Goal: Task Accomplishment & Management: Manage account settings

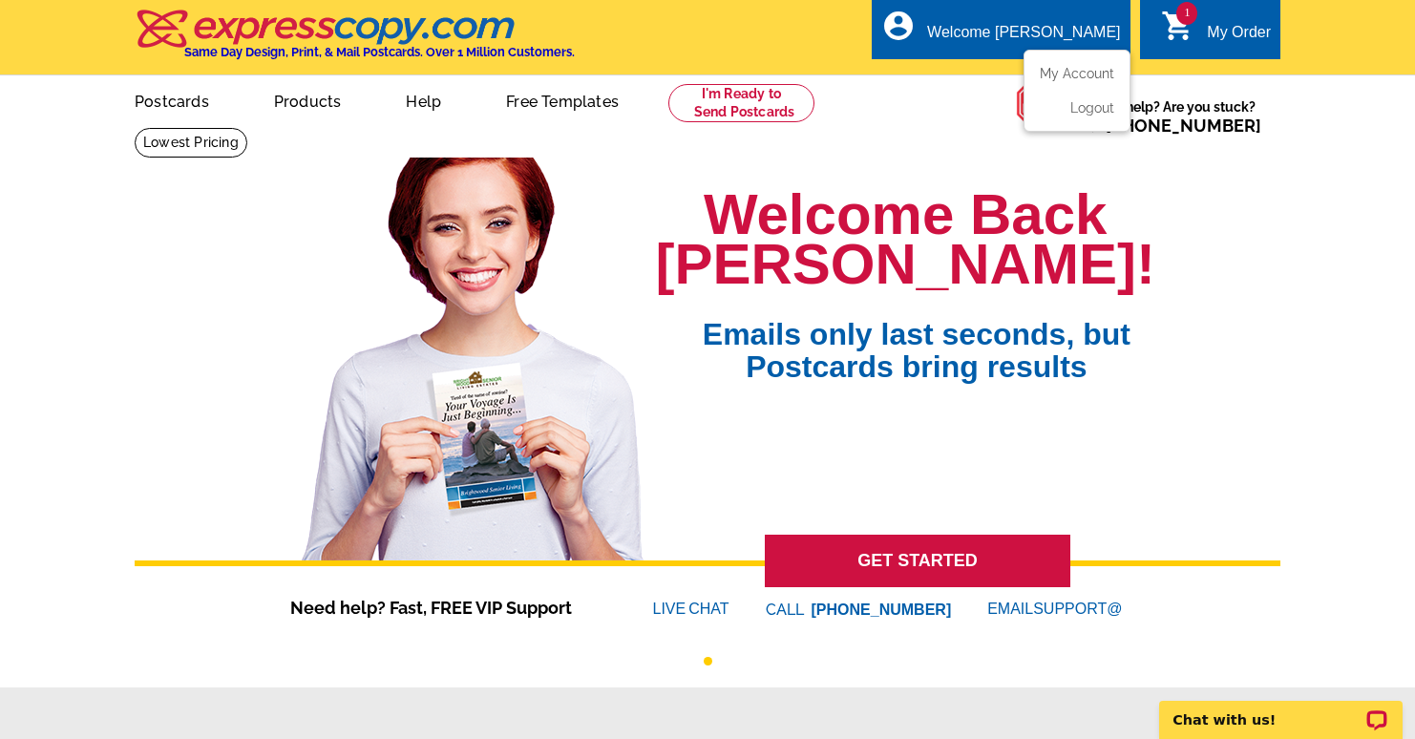
click at [1058, 56] on ul "My Account Logout" at bounding box center [1076, 91] width 107 height 82
click at [1061, 68] on link "My Account" at bounding box center [1073, 73] width 82 height 17
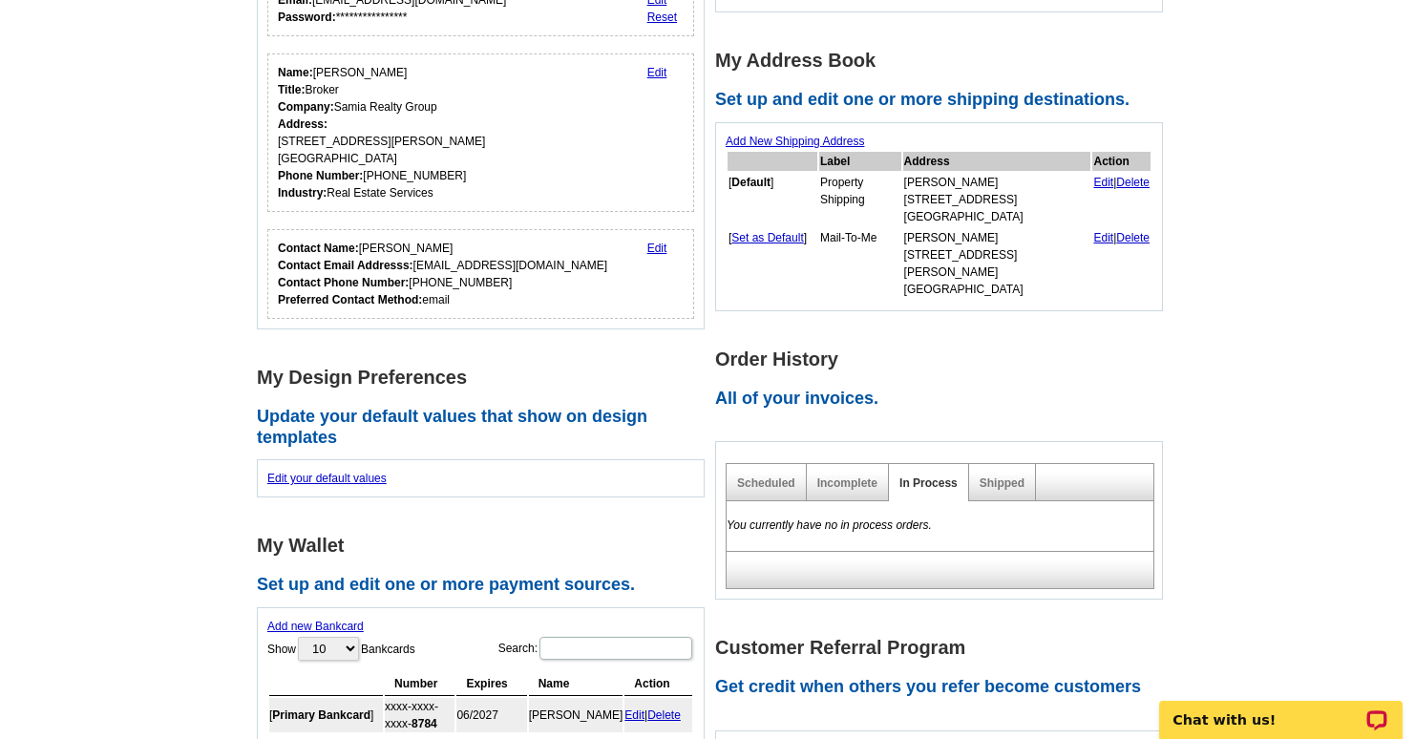
scroll to position [239, 0]
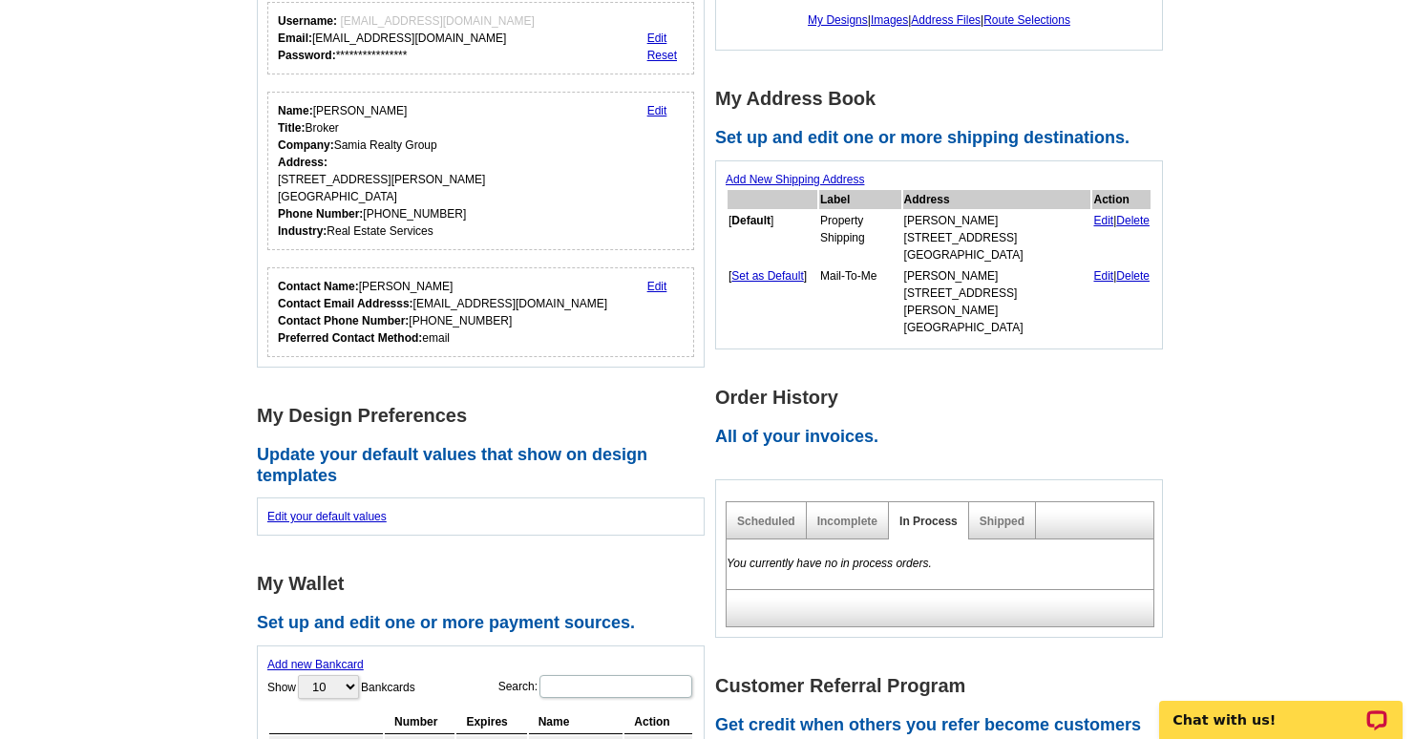
click at [800, 182] on link "Add New Shipping Address" at bounding box center [795, 179] width 138 height 13
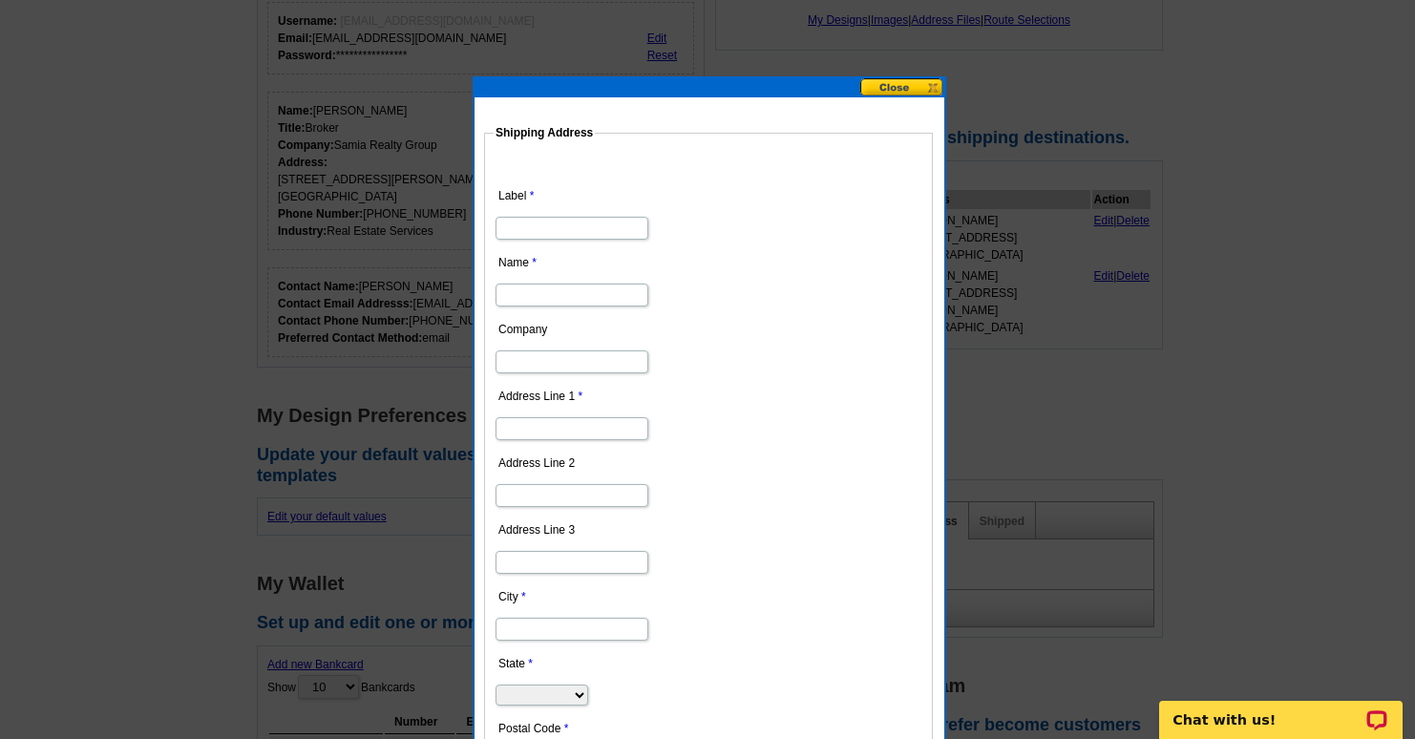
click at [892, 91] on button at bounding box center [902, 87] width 84 height 18
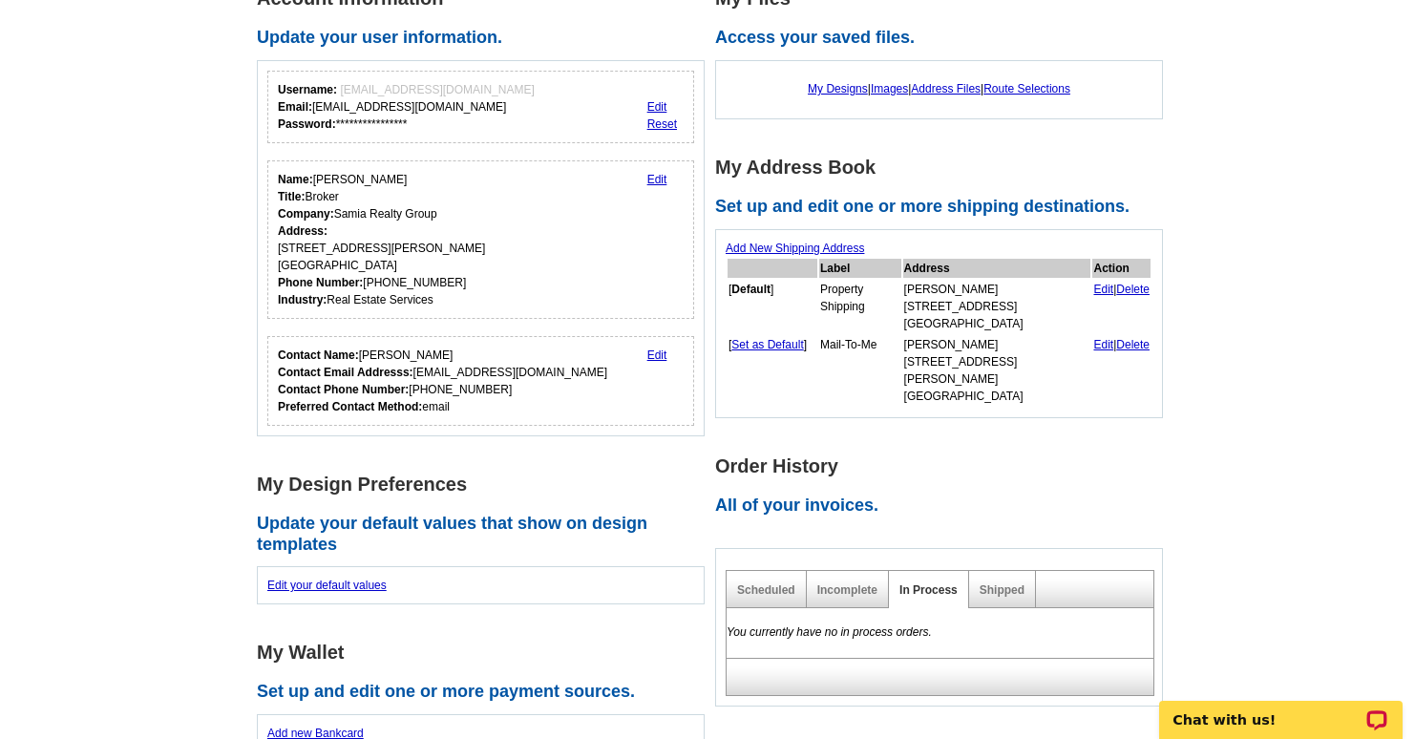
scroll to position [166, 0]
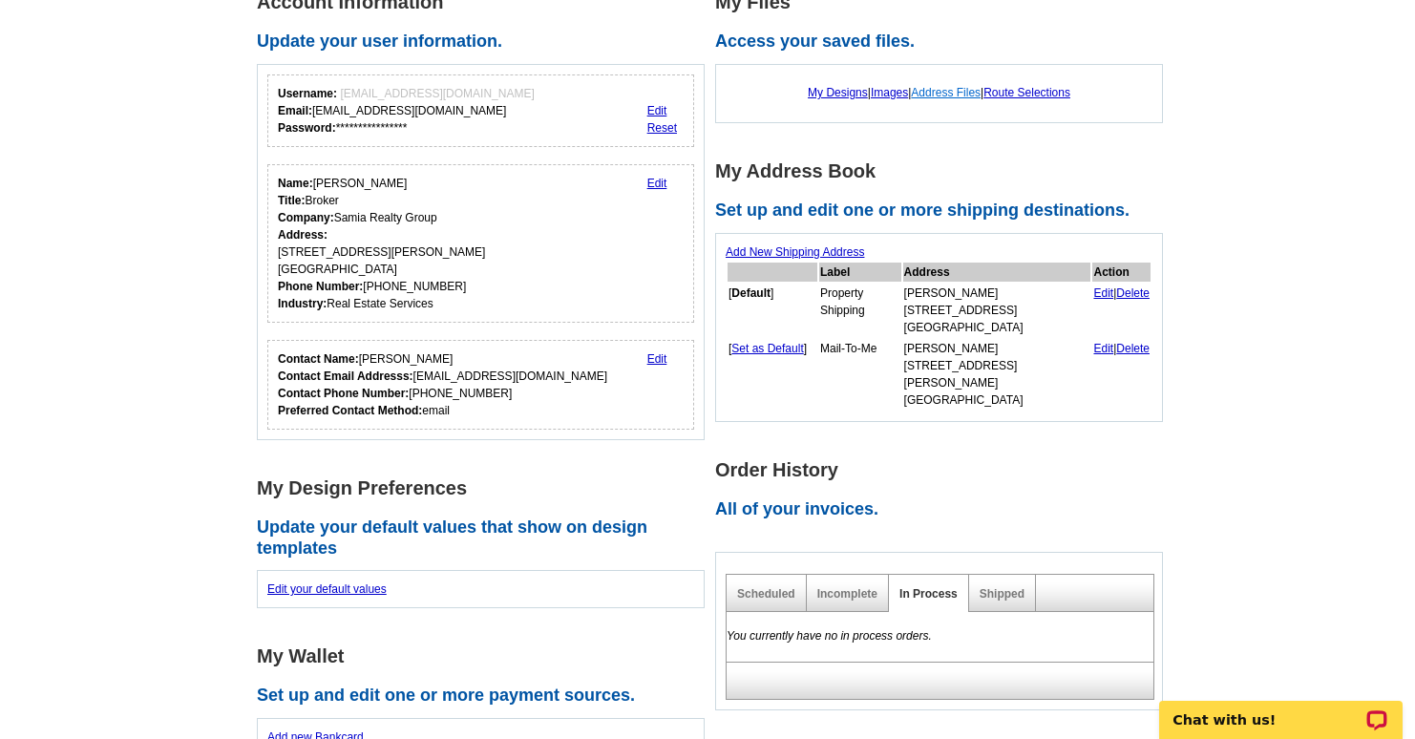
click at [954, 94] on link "Address Files" at bounding box center [946, 92] width 70 height 13
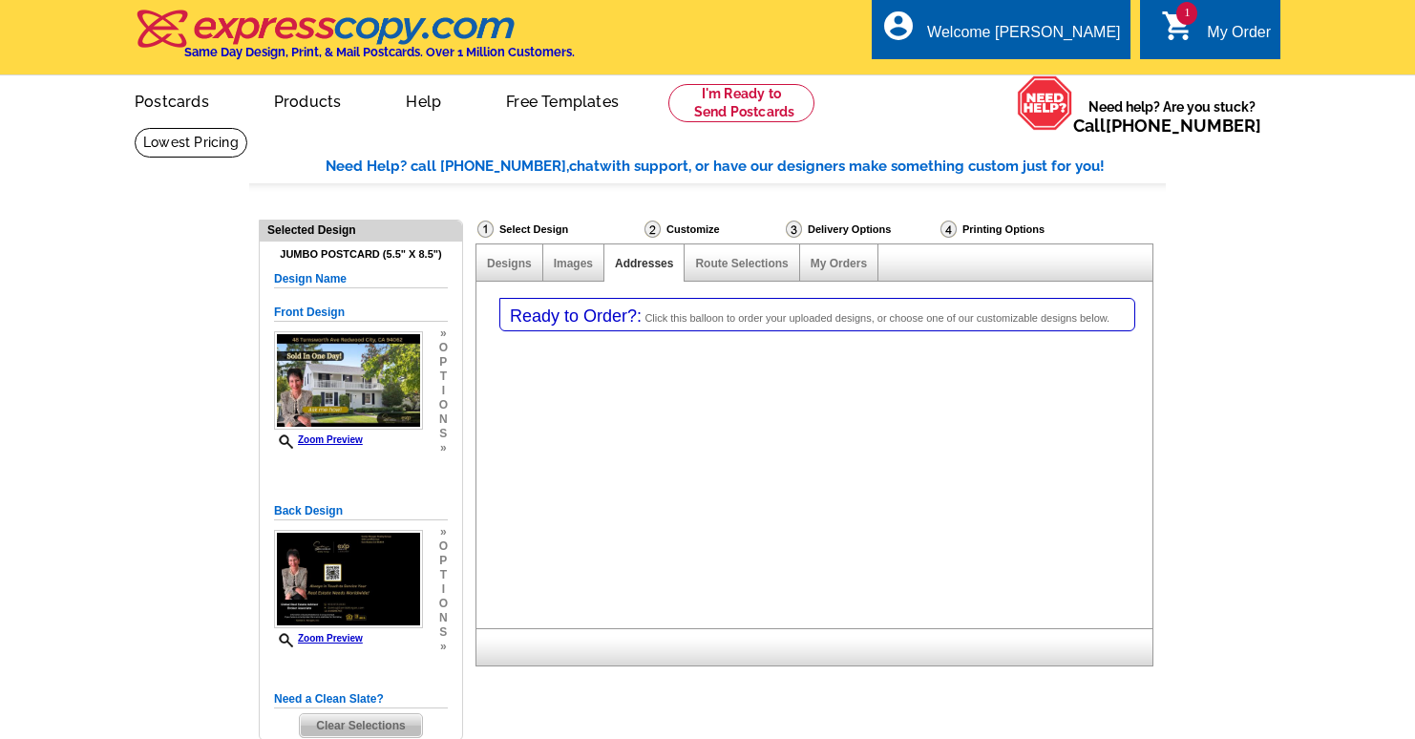
select select "1"
select select "2"
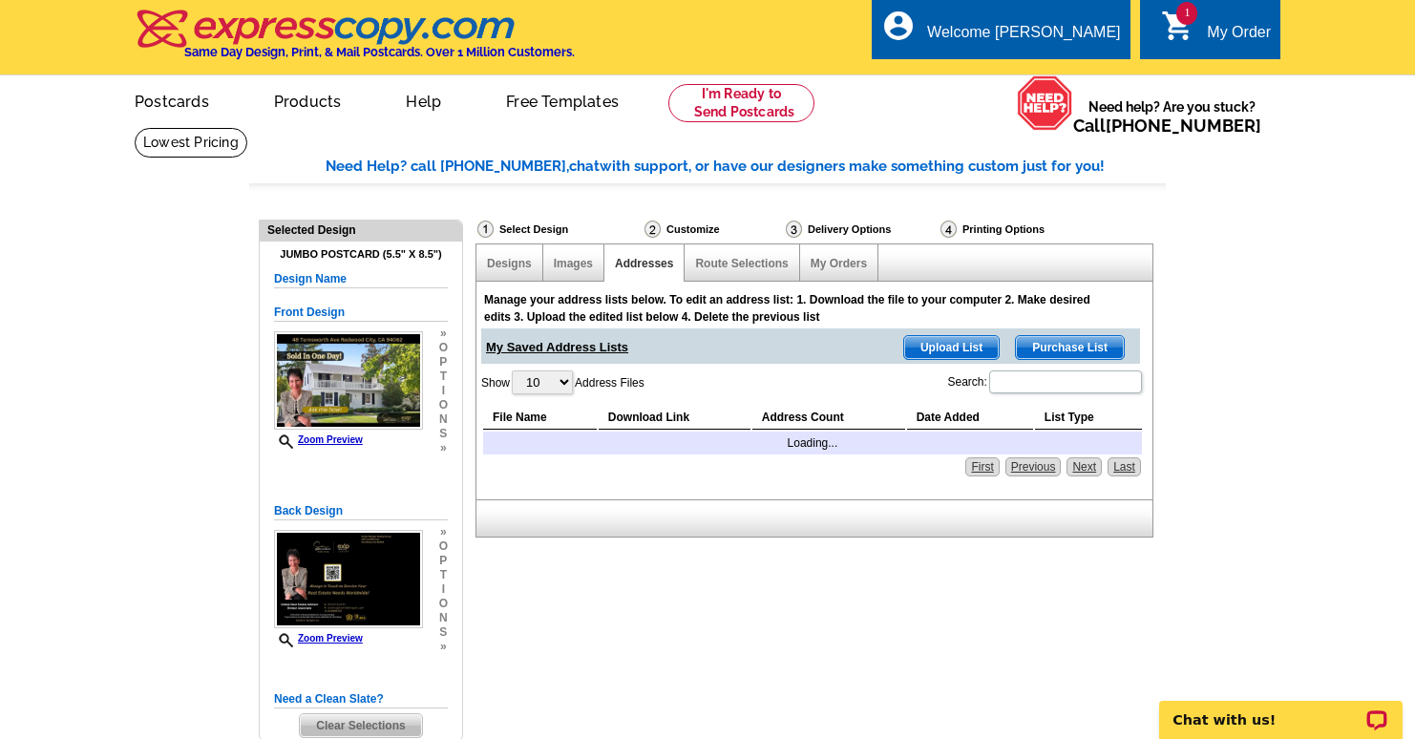
select select "785"
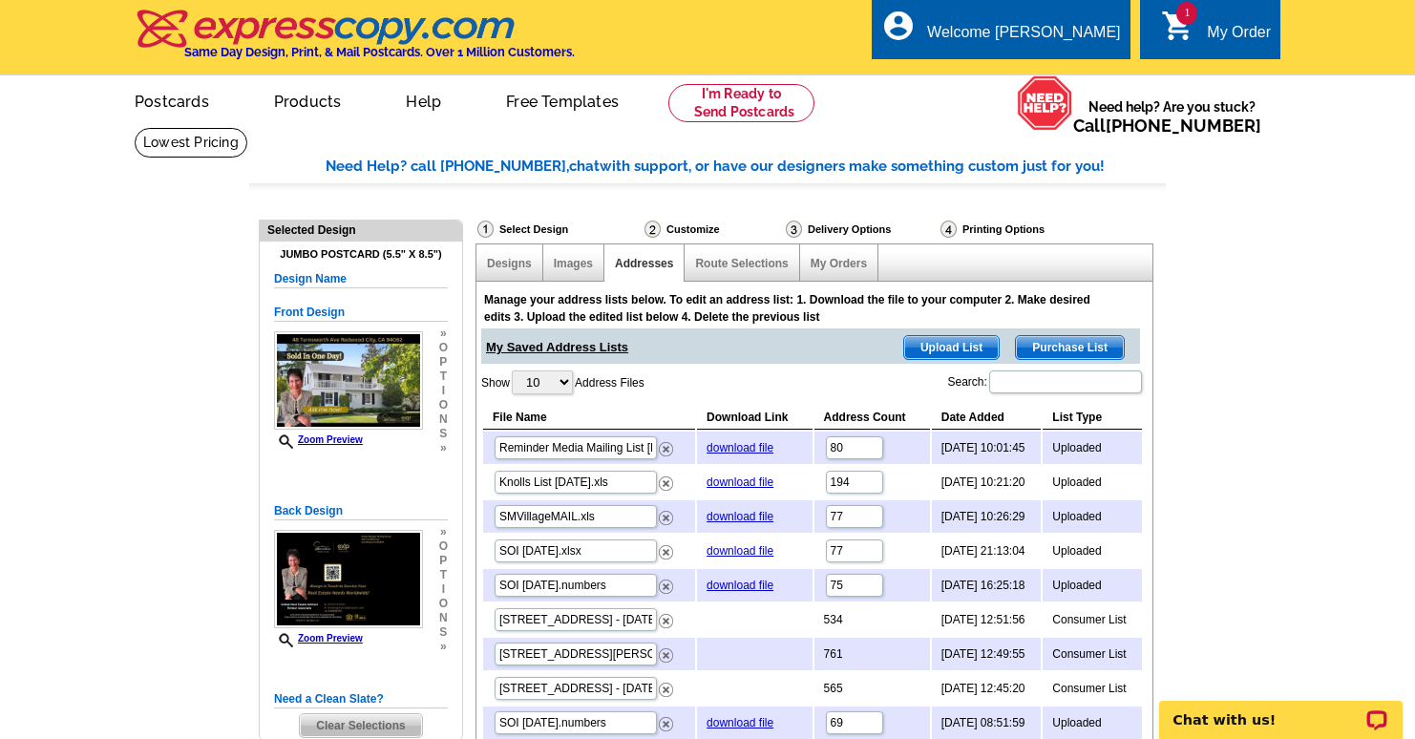
click at [964, 348] on span "Upload List" at bounding box center [951, 347] width 95 height 23
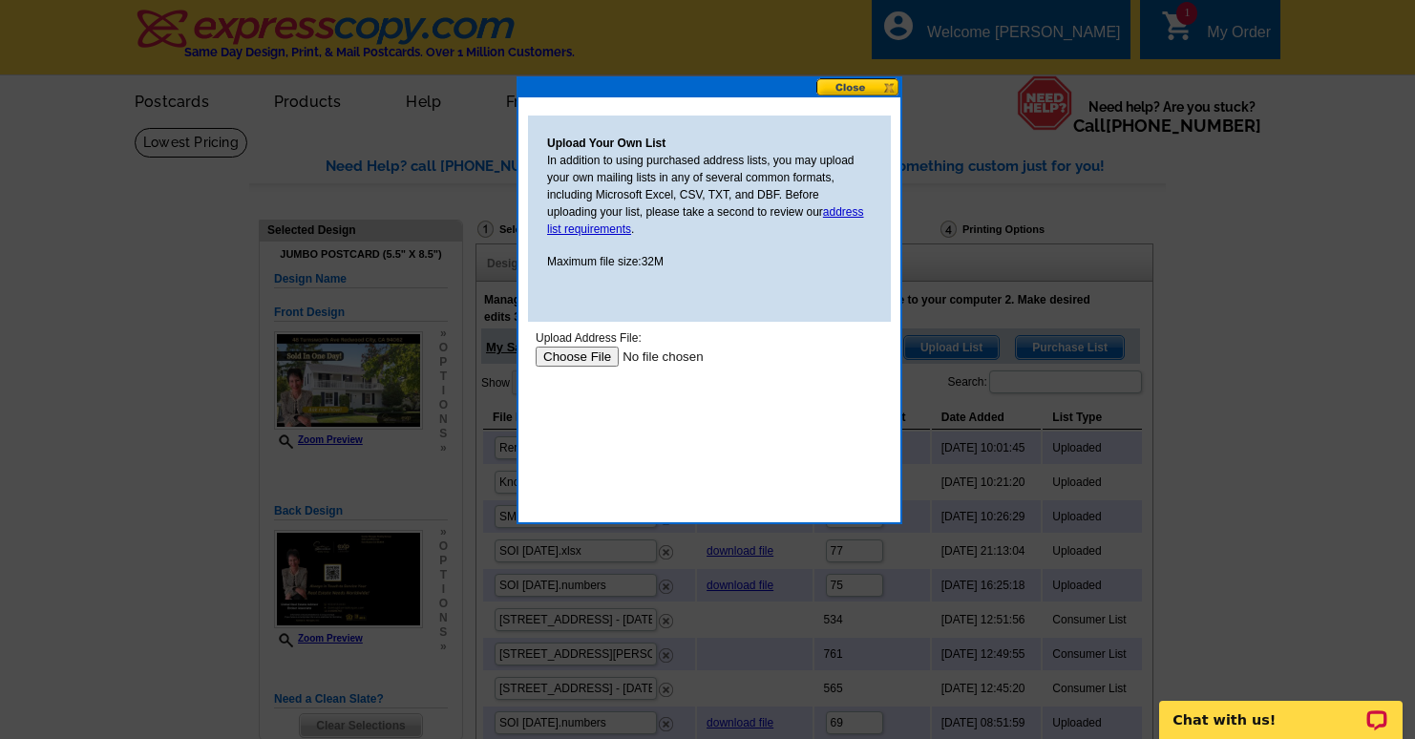
click at [590, 357] on input "file" at bounding box center [657, 357] width 242 height 20
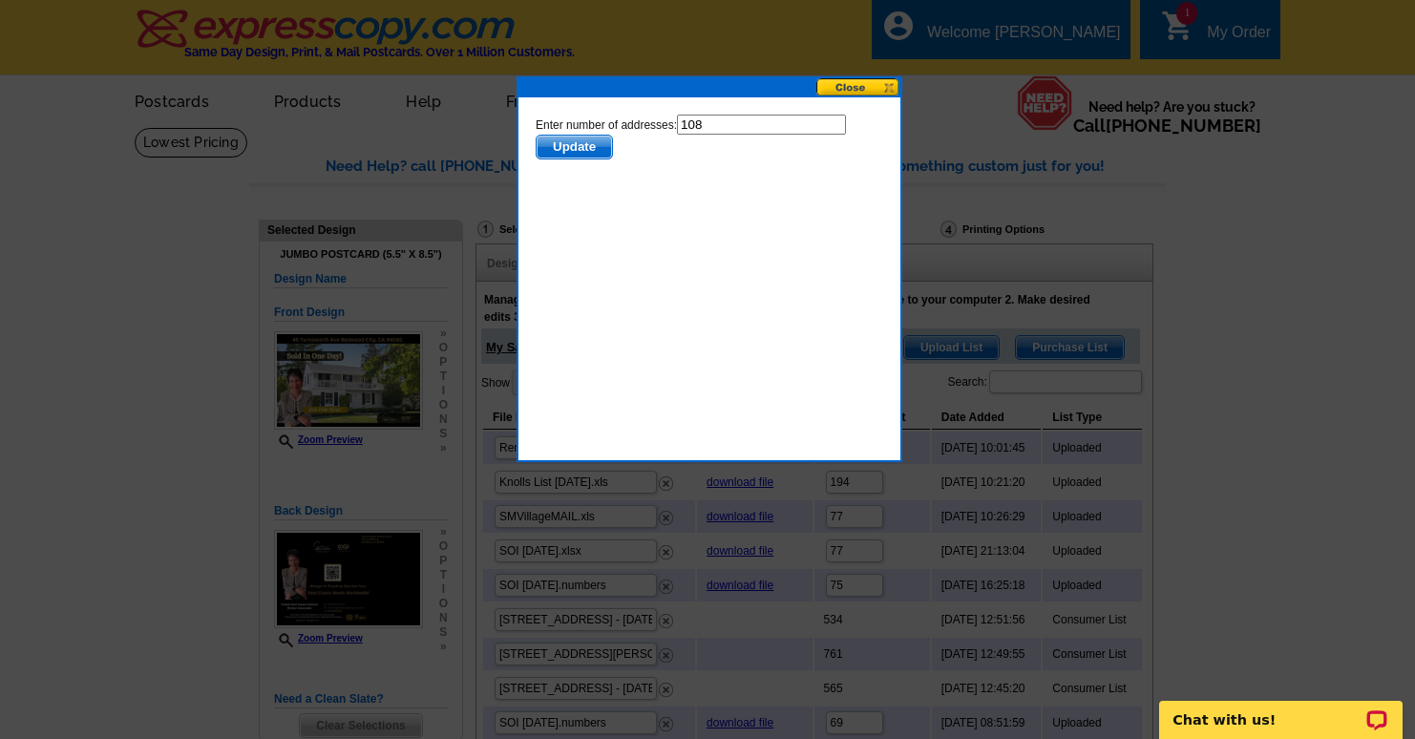
click at [577, 143] on span "Update" at bounding box center [574, 147] width 75 height 23
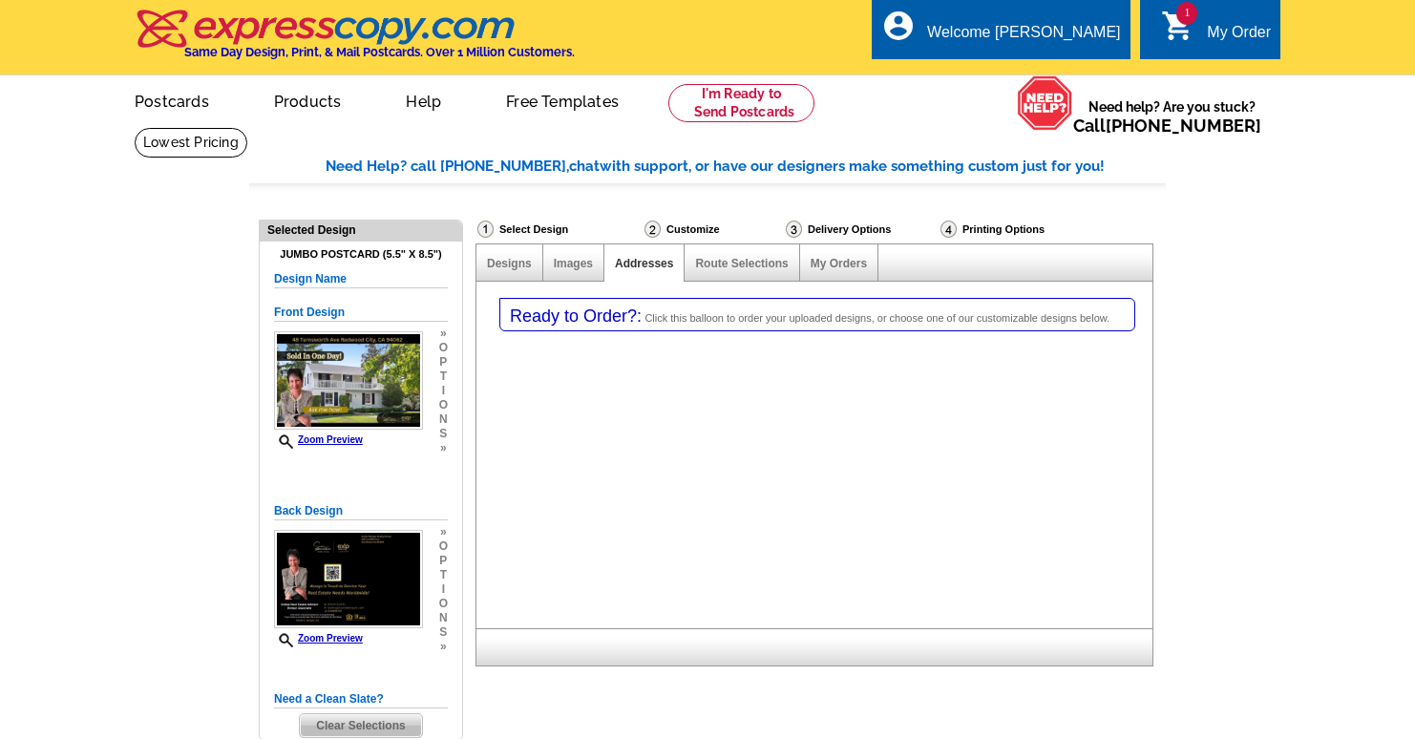
select select "1"
select select "2"
select select "785"
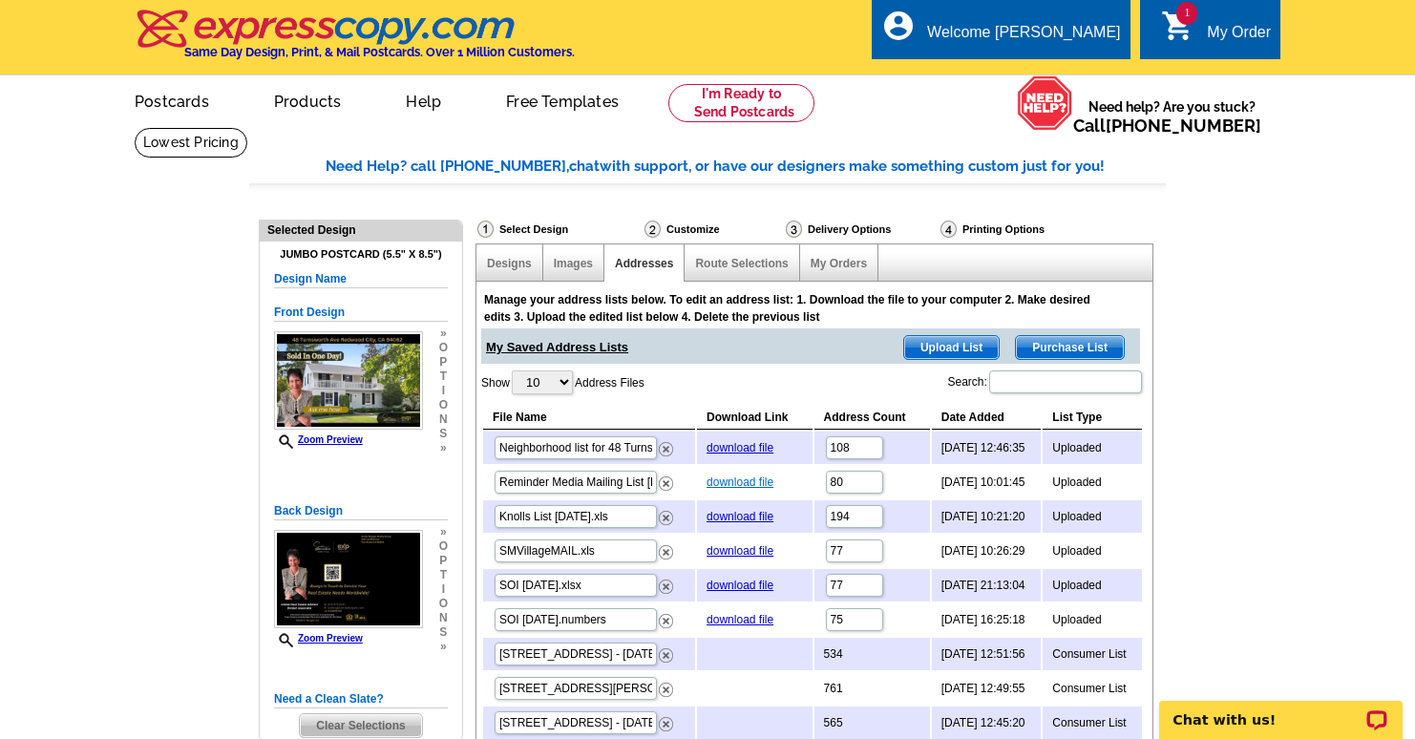
click at [735, 480] on link "download file" at bounding box center [740, 481] width 67 height 13
